Goal: Task Accomplishment & Management: Complete application form

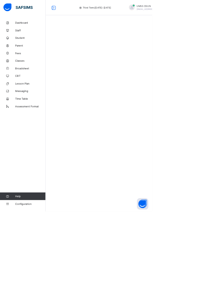
click at [31, 96] on span "Broadsheet" at bounding box center [42, 96] width 43 height 4
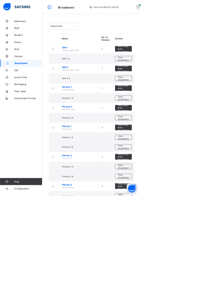
scroll to position [28, 0]
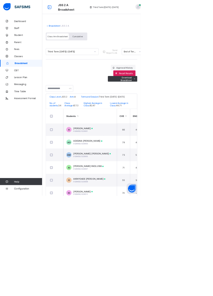
scroll to position [0, 131]
click at [148, 199] on td "A ABDULAZEEZ MUSA OS/MSS/23/3001" at bounding box center [136, 196] width 80 height 19
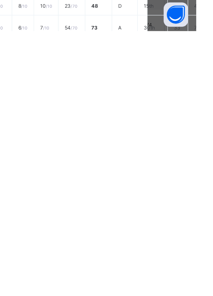
scroll to position [0, 0]
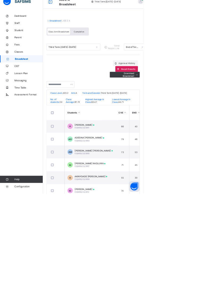
click at [140, 215] on span "ADESINA HABEEBULLAH OLUWAMAYOWA" at bounding box center [133, 213] width 44 height 4
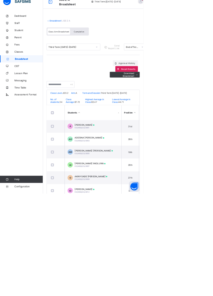
scroll to position [0, 410]
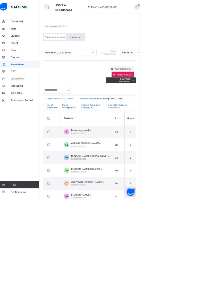
click at [84, 37] on link "Broadsheet" at bounding box center [82, 39] width 17 height 4
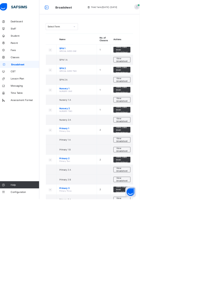
scroll to position [28, 0]
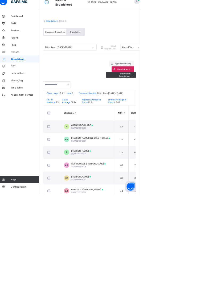
click at [142, 195] on span at bounding box center [142, 195] width 2 height 2
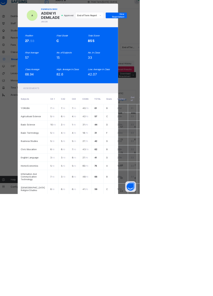
scroll to position [24, 0]
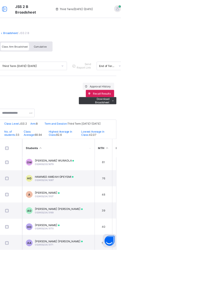
scroll to position [0, 0]
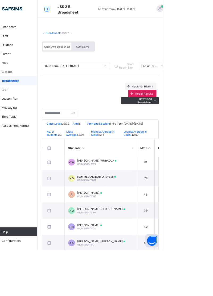
click at [83, 38] on link "Broadsheet" at bounding box center [82, 39] width 17 height 4
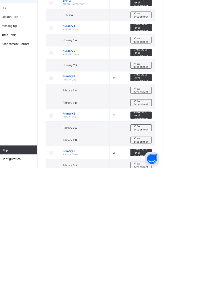
scroll to position [28, 0]
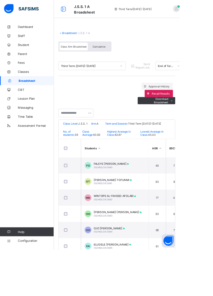
click at [87, 44] on div "Broadsheet / J.S.S. 1 A Class Arm Broadsheet Cumulative" at bounding box center [138, 49] width 138 height 35
click at [34, 288] on span "Configuration" at bounding box center [42, 285] width 42 height 4
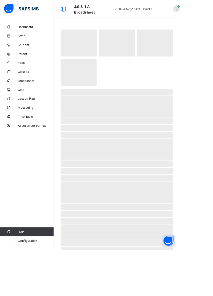
click at [33, 288] on span "Configuration" at bounding box center [42, 285] width 42 height 4
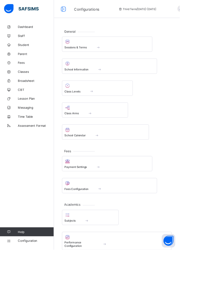
click at [100, 105] on span at bounding box center [115, 105] width 78 height 1
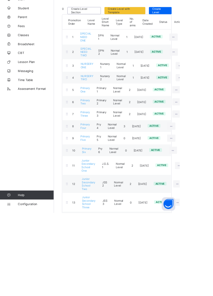
click at [208, 236] on div at bounding box center [212, 240] width 10 height 9
click at [210, 238] on icon at bounding box center [212, 240] width 5 height 4
click at [0, 0] on ul "View Class Level Edit Class Level Move to section Deactivate Class Level" at bounding box center [0, 0] width 0 height 0
click at [210, 238] on icon at bounding box center [212, 240] width 5 height 4
click at [207, 236] on div at bounding box center [212, 240] width 10 height 9
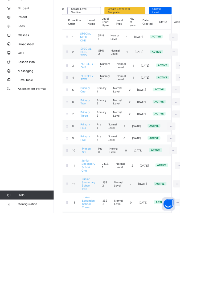
click at [212, 238] on icon at bounding box center [212, 240] width 5 height 4
click at [0, 0] on div "View Class Level" at bounding box center [0, 0] width 0 height 0
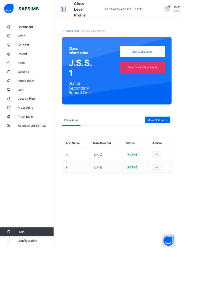
click at [192, 143] on span "More Options" at bounding box center [186, 142] width 24 height 4
click at [196, 164] on div "Result Configuration" at bounding box center [184, 163] width 30 height 5
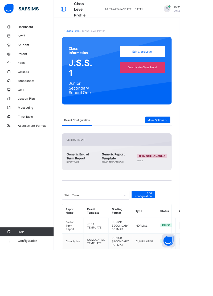
click at [87, 37] on link "Class Level" at bounding box center [86, 37] width 17 height 4
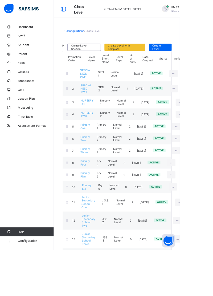
click at [208, 260] on icon at bounding box center [210, 262] width 5 height 4
click at [210, 260] on icon at bounding box center [210, 262] width 5 height 4
click at [0, 0] on div "View Class Level" at bounding box center [0, 0] width 0 height 0
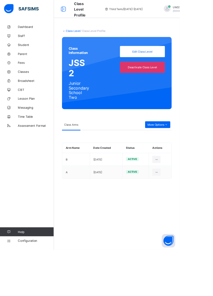
click at [195, 148] on icon at bounding box center [196, 148] width 5 height 4
click at [194, 169] on div "Result Configuration" at bounding box center [184, 168] width 30 height 5
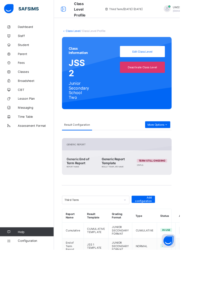
click at [86, 37] on link "Class Level" at bounding box center [86, 37] width 17 height 4
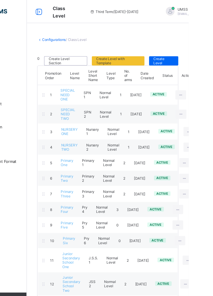
click at [203, 85] on icon at bounding box center [205, 87] width 5 height 4
click at [204, 86] on icon at bounding box center [205, 87] width 5 height 4
click at [0, 0] on div "View Class Level" at bounding box center [0, 0] width 0 height 0
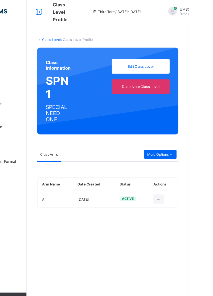
click at [197, 141] on icon at bounding box center [196, 142] width 5 height 4
click at [194, 162] on div "Result Configuration" at bounding box center [184, 163] width 30 height 5
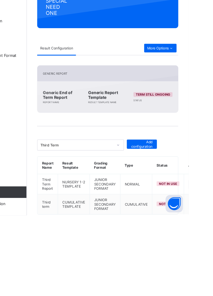
click at [212, 266] on div at bounding box center [217, 268] width 10 height 9
click at [199, 287] on div "Set in use" at bounding box center [204, 289] width 31 height 5
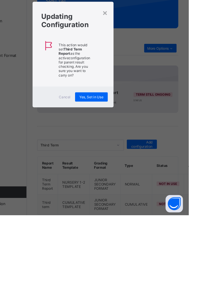
click at [134, 189] on span "Yes, Set in Use" at bounding box center [123, 187] width 22 height 4
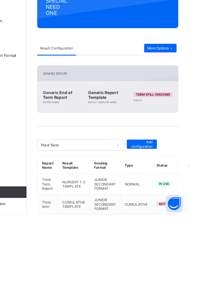
click at [212, 284] on icon at bounding box center [217, 286] width 5 height 4
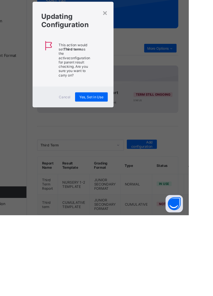
click at [138, 191] on div "Yes, Set in Use" at bounding box center [123, 187] width 30 height 9
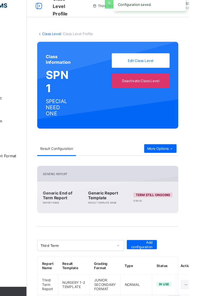
click at [86, 35] on link "Class Level" at bounding box center [86, 37] width 17 height 4
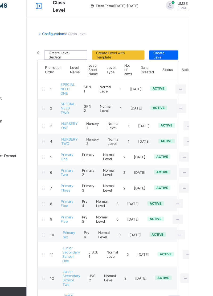
click at [204, 103] on icon at bounding box center [205, 105] width 5 height 4
click at [0, 0] on ul "View Class Level Edit Class Level Move to section Deactivate Class Level" at bounding box center [0, 0] width 0 height 0
click at [0, 0] on div "View Class Level" at bounding box center [0, 0] width 0 height 0
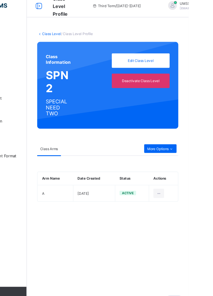
click at [194, 140] on icon at bounding box center [196, 142] width 5 height 4
click at [189, 163] on div "Result Configuration" at bounding box center [184, 163] width 30 height 5
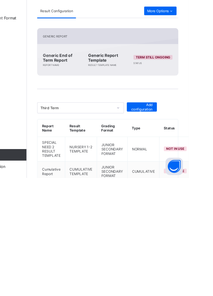
click at [204, 289] on div "Set in use" at bounding box center [211, 291] width 31 height 5
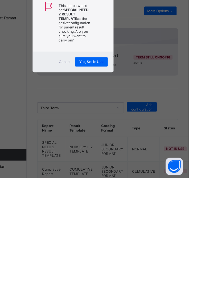
click at [134, 191] on span "Yes, Set in Use" at bounding box center [123, 189] width 22 height 4
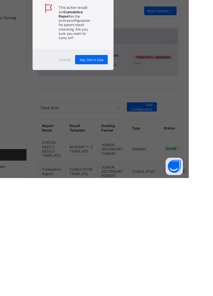
click at [134, 189] on span "Yes, Set in Use" at bounding box center [123, 187] width 22 height 4
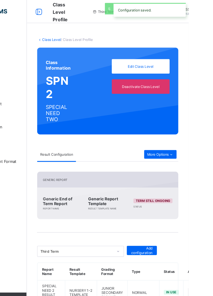
click at [83, 38] on link "Class Level" at bounding box center [86, 37] width 17 height 4
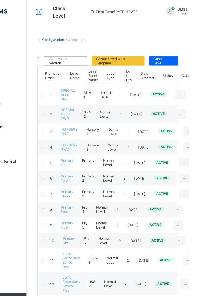
click at [211, 119] on icon at bounding box center [213, 121] width 5 height 4
click at [0, 0] on div "View Class Level" at bounding box center [0, 0] width 0 height 0
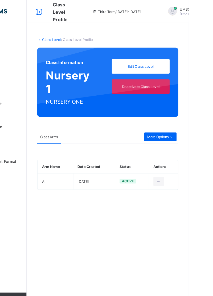
click at [197, 124] on icon at bounding box center [196, 126] width 5 height 4
click at [189, 147] on div "Result Configuration" at bounding box center [184, 147] width 30 height 5
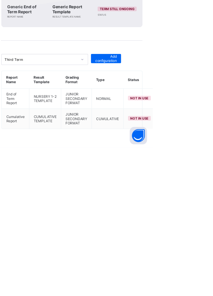
click at [202, 270] on div "Set in use" at bounding box center [211, 272] width 31 height 5
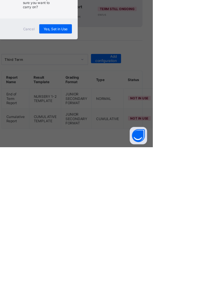
click at [134, 189] on span "Yes, Set in Use" at bounding box center [123, 187] width 22 height 4
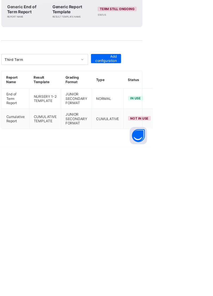
click at [204, 289] on div "Set in use" at bounding box center [211, 291] width 31 height 5
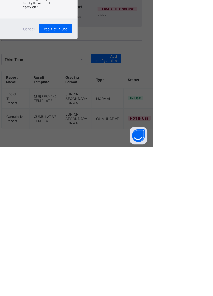
click at [138, 191] on div "Yes, Set in Use" at bounding box center [123, 187] width 30 height 9
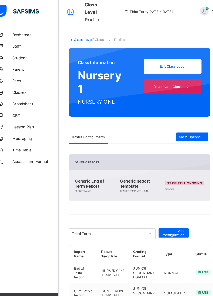
click at [87, 36] on link "Class Level" at bounding box center [86, 37] width 17 height 4
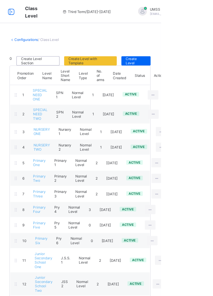
click at [211, 134] on icon at bounding box center [213, 136] width 5 height 4
click at [0, 0] on div "View Class Level" at bounding box center [0, 0] width 0 height 0
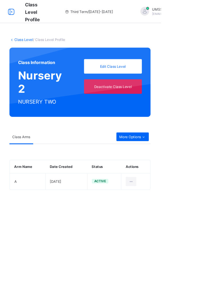
click at [194, 125] on span "More Options" at bounding box center [186, 126] width 24 height 4
click at [193, 147] on div "Result Configuration" at bounding box center [184, 147] width 30 height 5
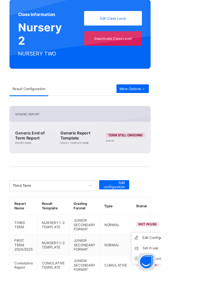
click at [204, 270] on div "Set in use" at bounding box center [211, 272] width 31 height 5
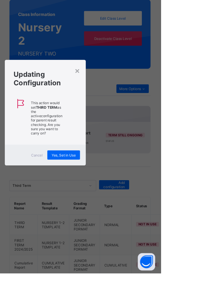
click at [134, 189] on span "Yes, Set in Use" at bounding box center [123, 187] width 22 height 4
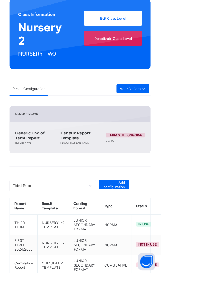
click at [212, 277] on html "Class Level Profile Third Term / 2024-2025 UMSS OSUN ubecmss.osun@gmail.com Das…" at bounding box center [106, 155] width 213 height 311
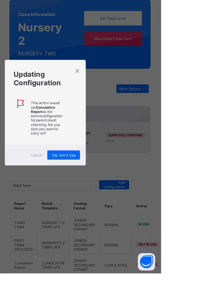
click at [134, 189] on span "Yes, Set in Use" at bounding box center [123, 187] width 22 height 4
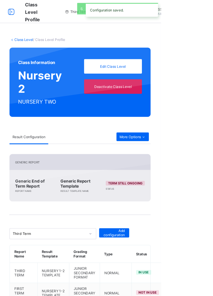
click at [83, 35] on link "Class Level" at bounding box center [86, 37] width 17 height 4
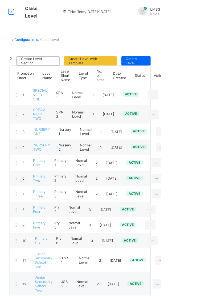
click at [206, 147] on div at bounding box center [209, 150] width 10 height 9
click at [0, 0] on div "View Class Level" at bounding box center [0, 0] width 0 height 0
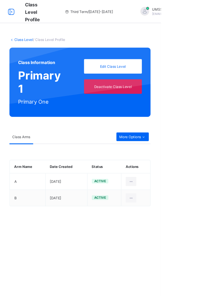
click at [189, 122] on div "More Options" at bounding box center [187, 126] width 30 height 8
click at [190, 145] on div "Result Configuration" at bounding box center [184, 147] width 30 height 5
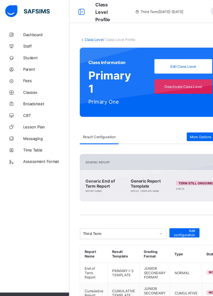
click at [33, 96] on span "Broadsheet" at bounding box center [42, 96] width 43 height 4
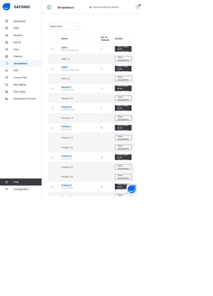
scroll to position [28, 0]
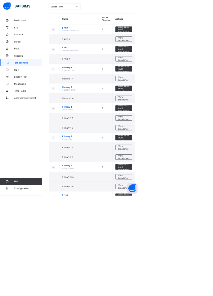
click at [26, 65] on span "Parent" at bounding box center [42, 64] width 43 height 4
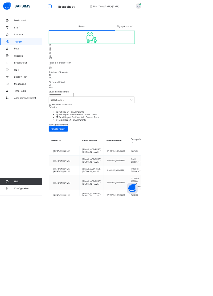
click at [189, 40] on span "Signup Approval" at bounding box center [188, 41] width 24 height 4
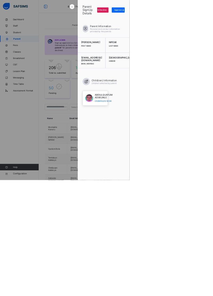
click at [200, 17] on span "Approve" at bounding box center [193, 16] width 12 height 4
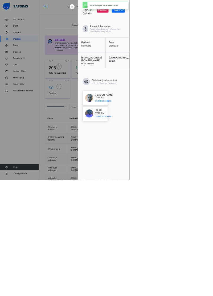
click at [212, 17] on div "Your changes have been saved" at bounding box center [177, 9] width 72 height 18
click at [200, 16] on span "Approve" at bounding box center [193, 16] width 12 height 4
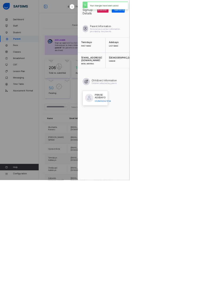
click at [200, 18] on span "Approve" at bounding box center [193, 16] width 12 height 4
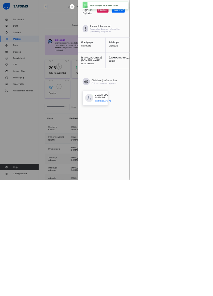
click at [200, 18] on span "Approve" at bounding box center [193, 16] width 12 height 4
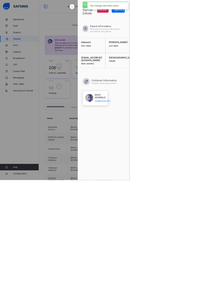
click at [212, 16] on div "Your changes have been saved" at bounding box center [177, 9] width 72 height 18
click at [200, 16] on span "Approve" at bounding box center [193, 16] width 12 height 4
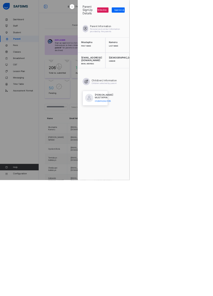
click at [200, 16] on span "Approve" at bounding box center [193, 16] width 12 height 4
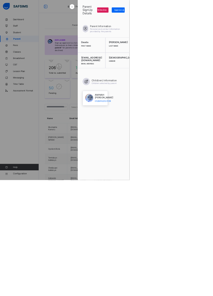
click at [205, 19] on div "Approve" at bounding box center [193, 16] width 21 height 9
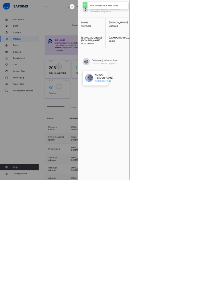
click at [212, 111] on div at bounding box center [106, 148] width 213 height 296
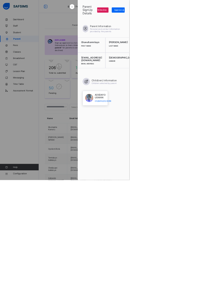
click at [200, 18] on span "Approve" at bounding box center [193, 16] width 12 height 4
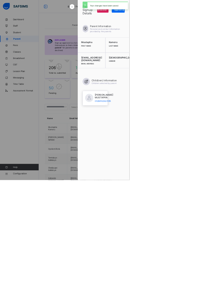
click at [212, 18] on div "Your changes have been saved" at bounding box center [177, 9] width 72 height 18
click at [200, 16] on span "Approve" at bounding box center [193, 16] width 12 height 4
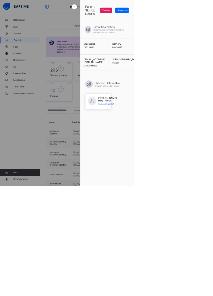
click at [200, 16] on span "Approve" at bounding box center [193, 16] width 12 height 4
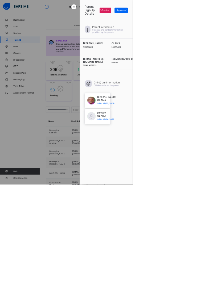
click at [200, 16] on span "Approve" at bounding box center [193, 16] width 12 height 4
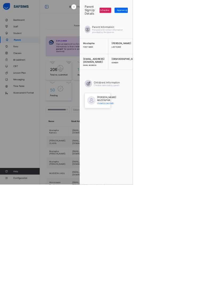
click at [200, 16] on span "Approve" at bounding box center [193, 16] width 12 height 4
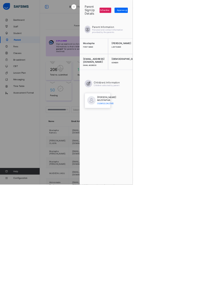
click at [200, 16] on span "Approve" at bounding box center [193, 16] width 12 height 4
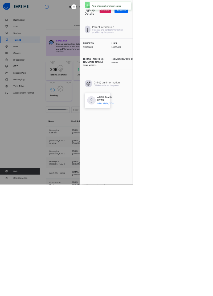
click at [212, 16] on div "Your changes have been saved" at bounding box center [177, 9] width 72 height 18
click at [200, 16] on span "Approve" at bounding box center [193, 16] width 12 height 4
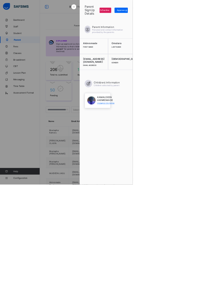
click at [200, 18] on span "Approve" at bounding box center [193, 16] width 12 height 4
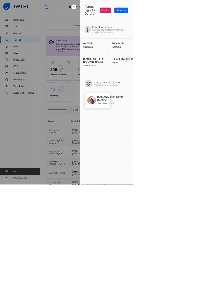
click at [200, 18] on span "Approve" at bounding box center [193, 16] width 12 height 4
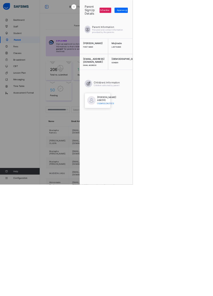
click at [200, 16] on span "Approve" at bounding box center [193, 16] width 12 height 4
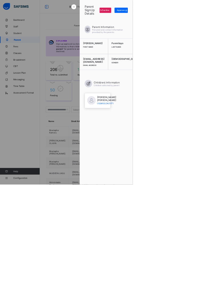
click at [200, 15] on span "Approve" at bounding box center [193, 16] width 12 height 4
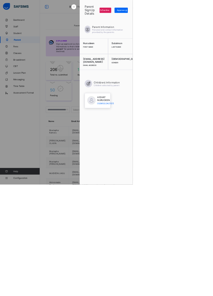
click at [205, 14] on div "Approve" at bounding box center [193, 16] width 21 height 9
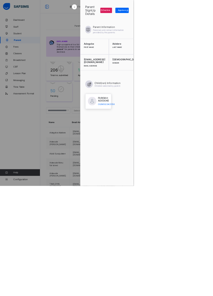
click at [204, 17] on icon at bounding box center [203, 16] width 4 height 3
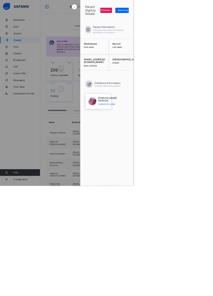
click at [200, 17] on span "Approve" at bounding box center [193, 16] width 12 height 4
click at [200, 16] on span "Approve" at bounding box center [193, 16] width 12 height 4
click at [212, 154] on div at bounding box center [106, 148] width 213 height 296
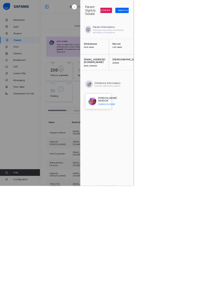
click at [200, 16] on span "Approve" at bounding box center [193, 16] width 12 height 4
click at [200, 15] on span "Approve" at bounding box center [193, 16] width 12 height 4
click at [200, 16] on span "Approve" at bounding box center [193, 16] width 12 height 4
click at [209, 158] on div at bounding box center [106, 148] width 213 height 296
